Goal: Task Accomplishment & Management: Manage account settings

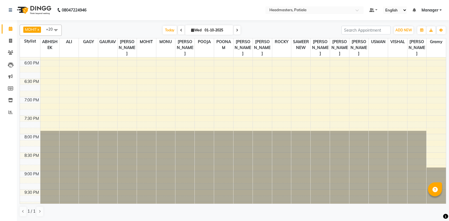
scroll to position [94, 0]
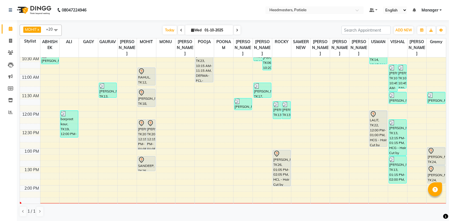
click at [256, 147] on div "8:00 AM 8:30 AM 9:00 AM 9:30 AM 10:00 AM 10:30 AM 11:00 AM 11:30 AM 12:00 PM 12…" at bounding box center [233, 223] width 426 height 518
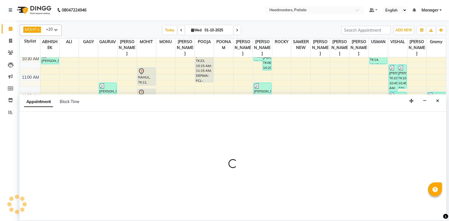
select select "62112"
select select "tentative"
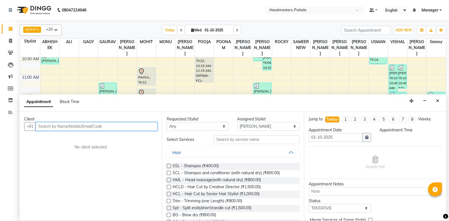
select select "780"
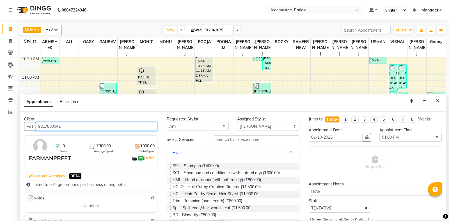
type input "9817800042"
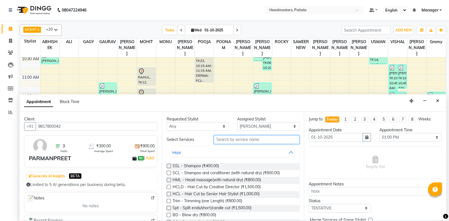
click at [229, 139] on input "text" at bounding box center [257, 139] width 86 height 9
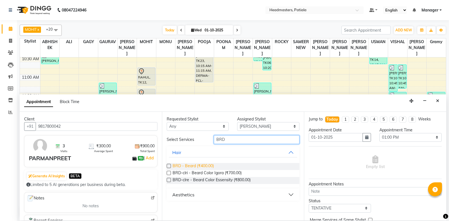
type input "BRD"
click at [196, 168] on span "BRD - Beard (₹400.00)" at bounding box center [192, 166] width 41 height 7
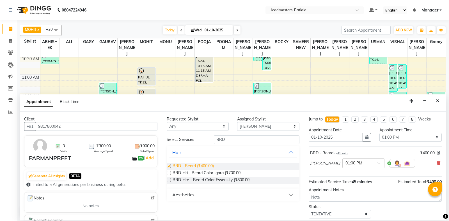
checkbox input "false"
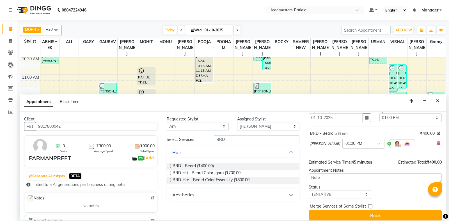
scroll to position [24, 0]
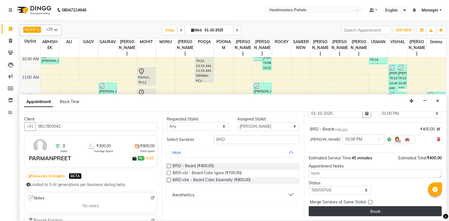
click at [350, 211] on button "Book" at bounding box center [374, 211] width 133 height 10
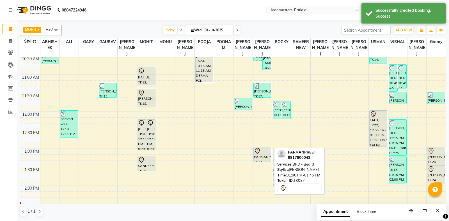
drag, startPoint x: 266, startPoint y: 174, endPoint x: 265, endPoint y: 164, distance: 9.4
click at [265, 164] on div "8:00 AM 8:30 AM 9:00 AM 9:30 AM 10:00 AM 10:30 AM 11:00 AM 11:30 AM 12:00 PM 12…" at bounding box center [233, 223] width 426 height 518
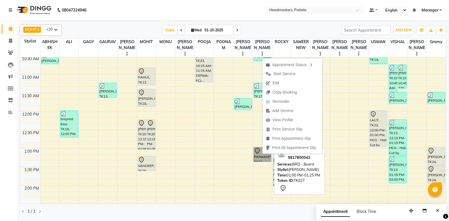
click at [259, 156] on link "PARMANPREET, TK27, 01:00 PM-01:25 PM, BRD - [PERSON_NAME]" at bounding box center [262, 154] width 18 height 15
select select "7"
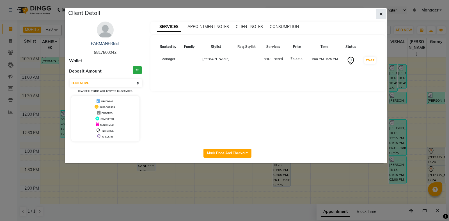
click at [381, 15] on icon "button" at bounding box center [380, 14] width 3 height 4
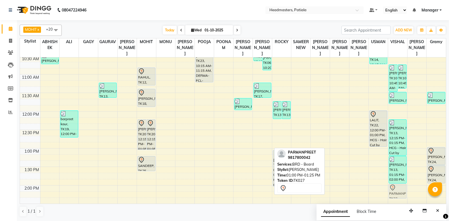
drag, startPoint x: 266, startPoint y: 149, endPoint x: 395, endPoint y: 186, distance: 133.7
click at [395, 186] on tr "JYOTI MAM, TK09, 09:15 AM-10:00 AM, SCL - Shampoo and conditioner (with natural…" at bounding box center [233, 223] width 426 height 518
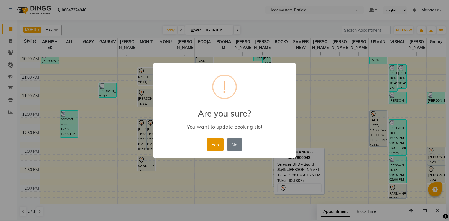
click at [218, 147] on button "Yes" at bounding box center [214, 145] width 17 height 12
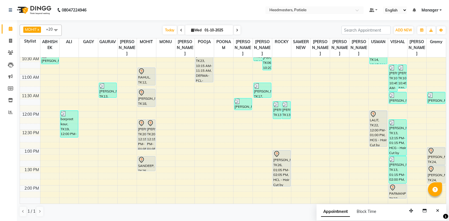
click at [114, 170] on div "8:00 AM 8:30 AM 9:00 AM 9:30 AM 10:00 AM 10:30 AM 11:00 AM 11:30 AM 12:00 PM 12…" at bounding box center [233, 223] width 426 height 518
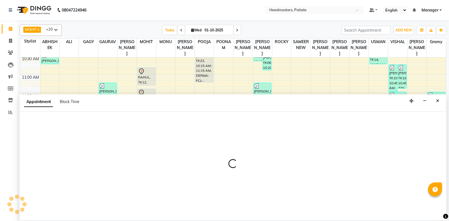
select select "51081"
select select "tentative"
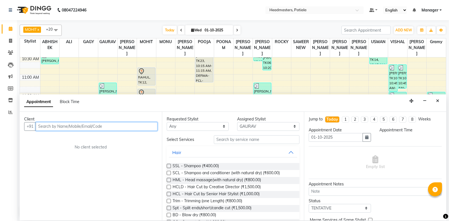
select select "810"
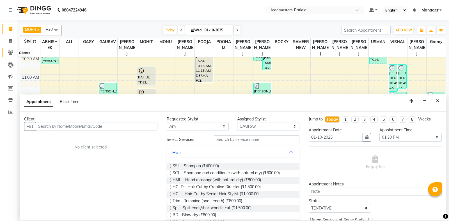
click at [11, 53] on icon at bounding box center [10, 52] width 5 height 4
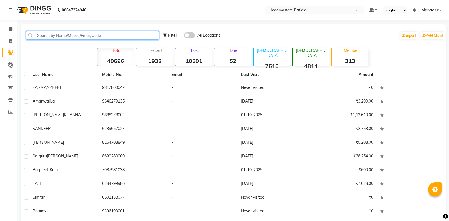
click at [66, 36] on input "text" at bounding box center [92, 35] width 133 height 9
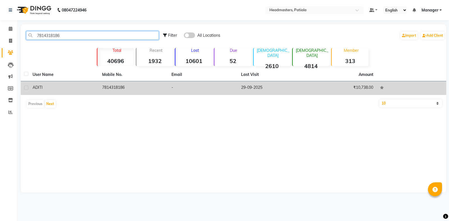
type input "7814318186"
click at [233, 91] on td "-" at bounding box center [203, 88] width 70 height 14
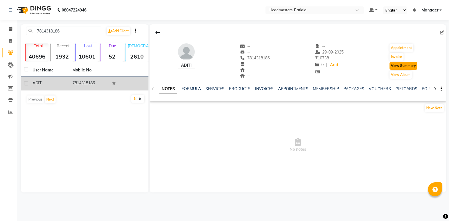
click at [415, 65] on button "View Summary" at bounding box center [403, 66] width 28 height 8
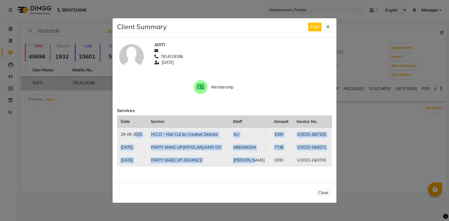
drag, startPoint x: 183, startPoint y: 142, endPoint x: 255, endPoint y: 174, distance: 77.7
click at [255, 174] on div "ADITI 7814318186 [DATE] Membership Services Date Service Staff Amount Invoice N…" at bounding box center [224, 110] width 224 height 145
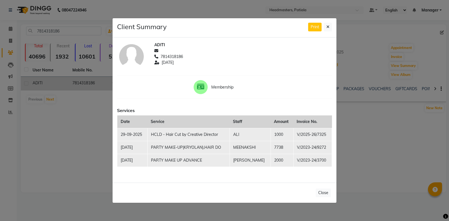
click at [278, 97] on div "ADITI 7814318186 [DATE] Membership Services Date Service Staff Amount Invoice N…" at bounding box center [224, 110] width 224 height 145
click at [329, 23] on button at bounding box center [328, 27] width 8 height 9
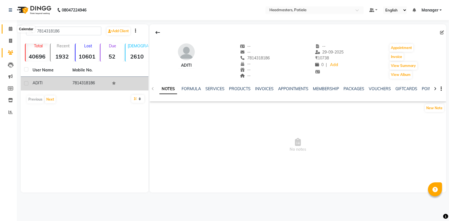
click at [11, 26] on span at bounding box center [11, 29] width 10 height 6
